Goal: Task Accomplishment & Management: Use online tool/utility

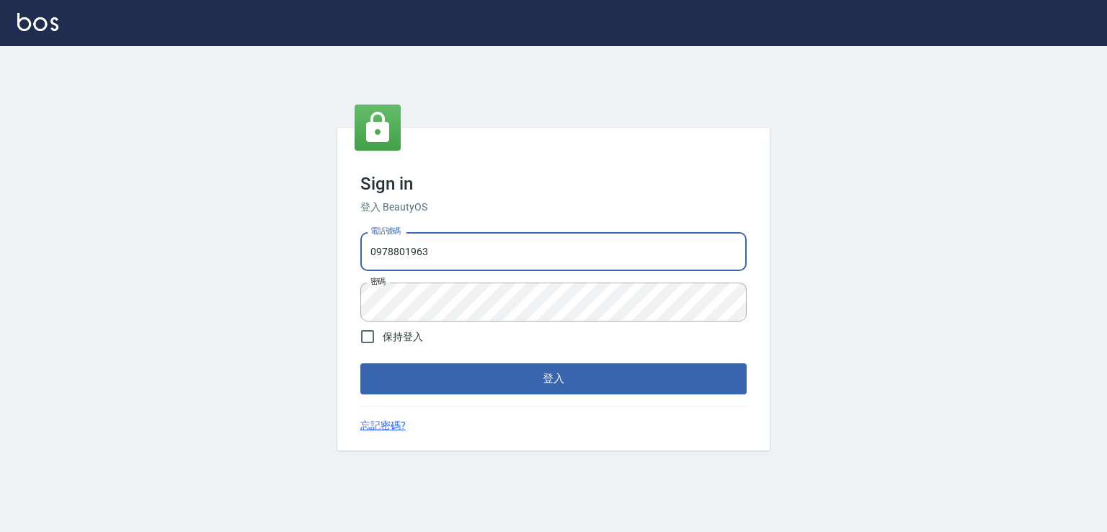
drag, startPoint x: 453, startPoint y: 252, endPoint x: 362, endPoint y: 198, distance: 106.3
click at [300, 249] on div "Sign in 登入 BeautyOS 電話號碼 [PHONE_NUMBER] 電話號碼 密碼 密碼 保持登入 登入 忘記密碼?" at bounding box center [553, 289] width 1107 height 486
type input "0982132488"
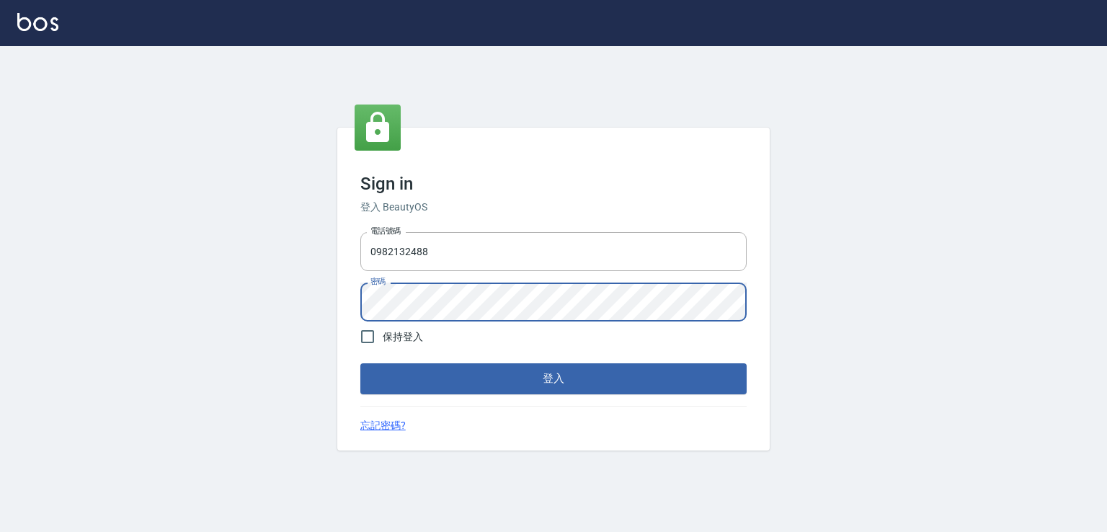
click at [315, 317] on div "Sign in 登入 BeautyOS 電話號碼 [PHONE_NUMBER] 電話號碼 密碼 密碼 保持登入 登入 忘記密碼?" at bounding box center [553, 289] width 1107 height 486
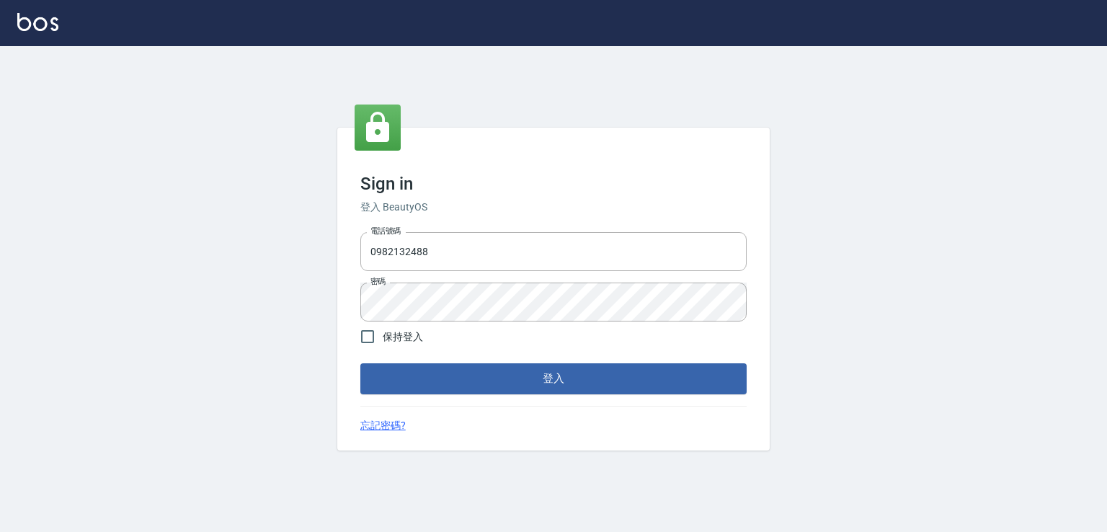
click at [410, 360] on form "電話號碼 [PHONE_NUMBER] 電話號碼 密碼 密碼 保持登入 登入" at bounding box center [553, 309] width 386 height 167
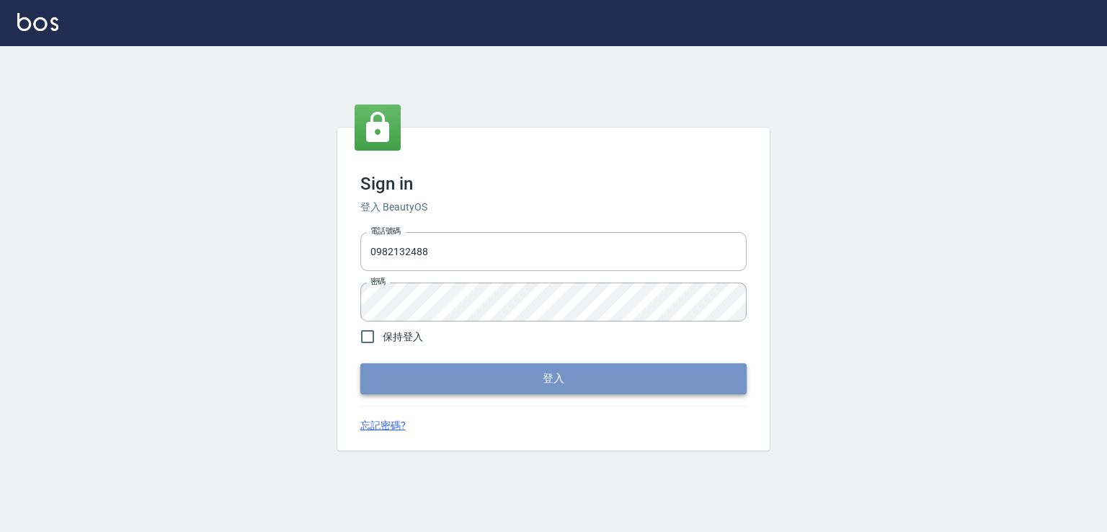
click at [409, 381] on button "登入" at bounding box center [553, 378] width 386 height 30
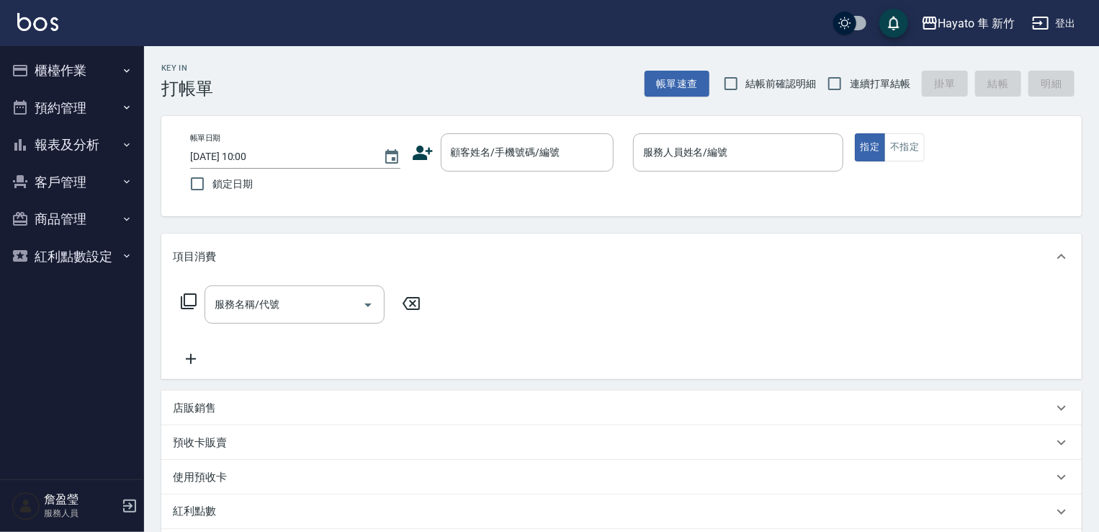
click at [81, 67] on button "櫃檯作業" at bounding box center [72, 70] width 133 height 37
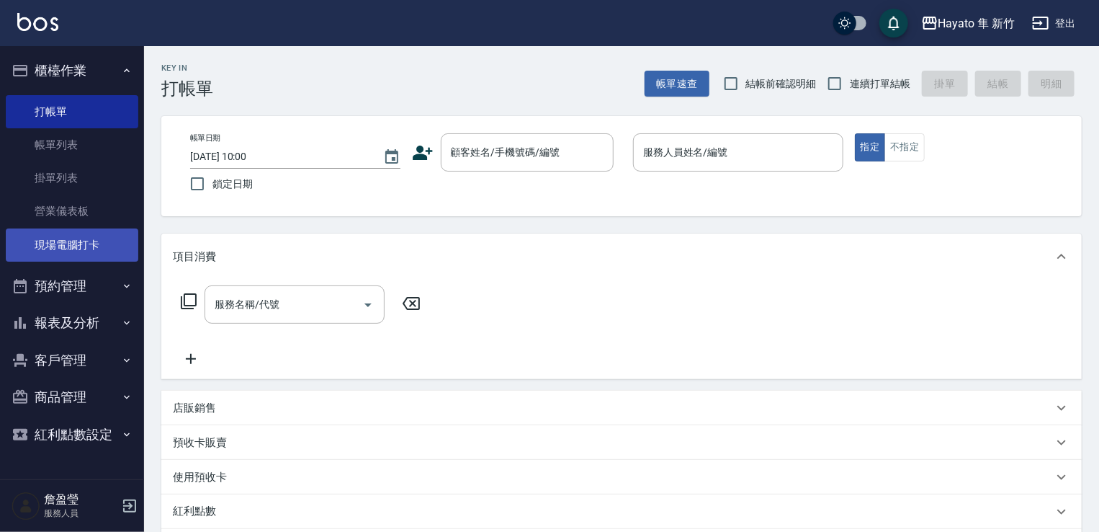
click at [92, 256] on link "現場電腦打卡" at bounding box center [72, 244] width 133 height 33
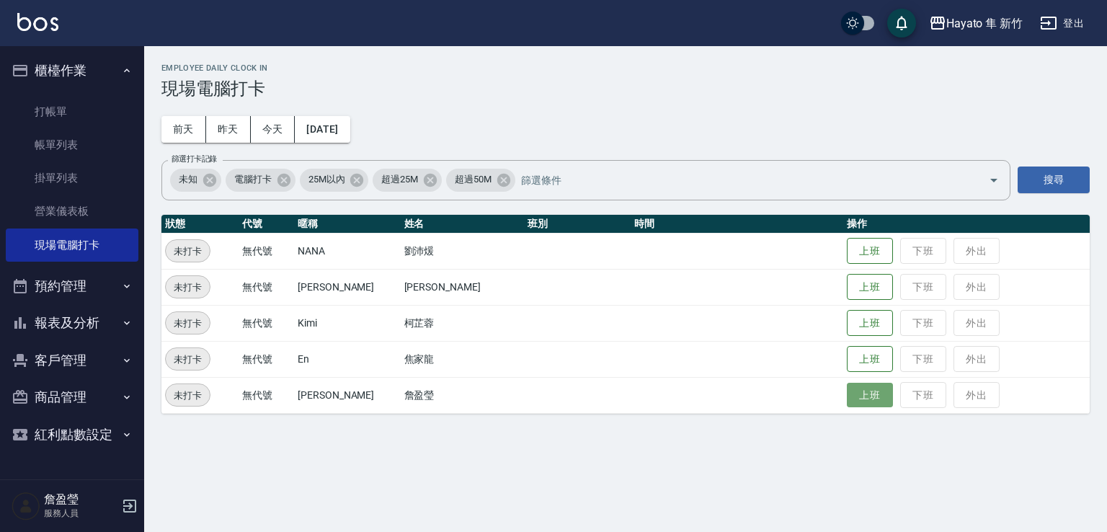
click at [857, 396] on button "上班" at bounding box center [869, 395] width 46 height 25
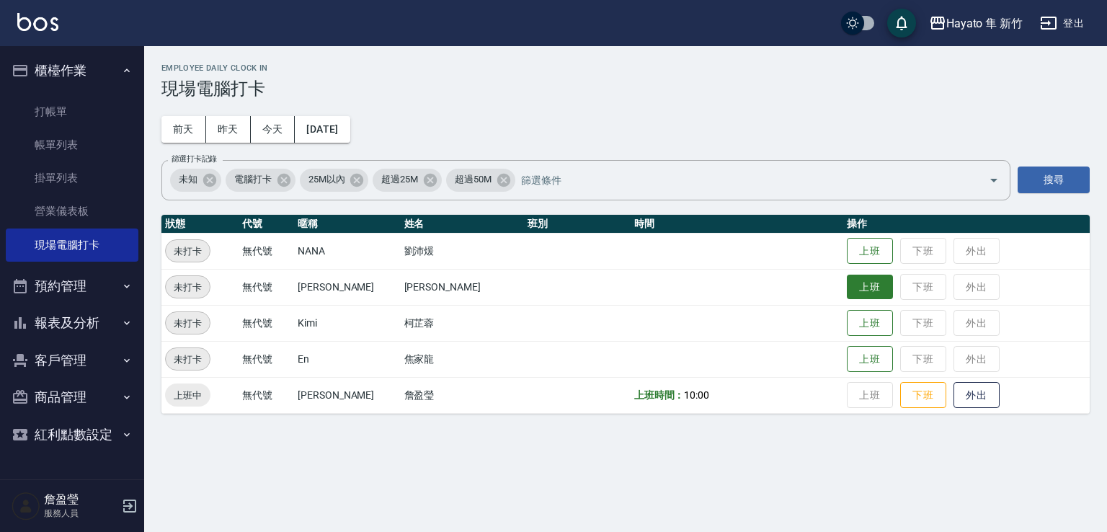
click at [851, 299] on td "上班 下班 外出" at bounding box center [966, 287] width 246 height 36
click at [848, 290] on button "上班" at bounding box center [869, 286] width 46 height 25
